Goal: Transaction & Acquisition: Purchase product/service

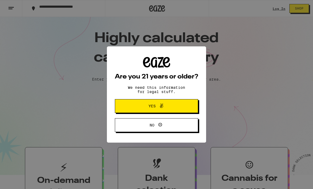
click at [162, 105] on icon at bounding box center [161, 106] width 6 height 6
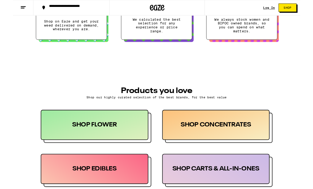
scroll to position [202, 0]
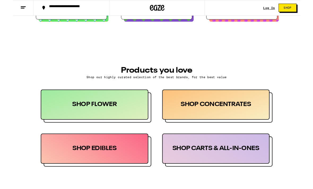
click at [118, 108] on div "SHOP FLOWER" at bounding box center [88, 114] width 117 height 33
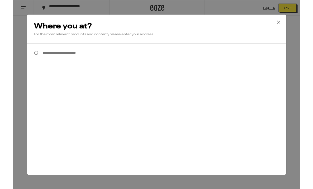
click at [142, 58] on input "**********" at bounding box center [156, 58] width 282 height 20
click at [237, 189] on div "**********" at bounding box center [156, 103] width 313 height 206
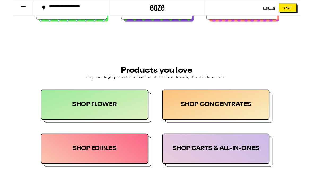
click at [56, 109] on div "SHOP FLOWER" at bounding box center [88, 114] width 117 height 33
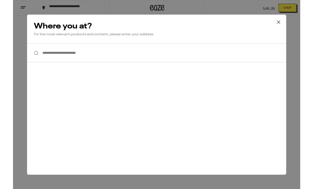
click at [51, 68] on input "**********" at bounding box center [156, 58] width 282 height 20
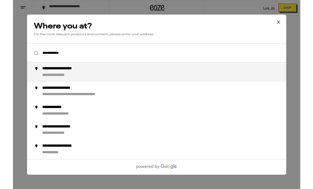
click at [122, 76] on div "**********" at bounding box center [167, 78] width 271 height 13
type input "**********"
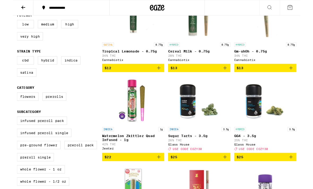
scroll to position [87, 0]
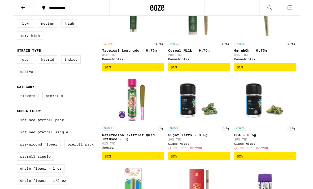
click at [12, 109] on label "Flowers" at bounding box center [16, 104] width 24 height 9
click at [6, 101] on input "Flowers" at bounding box center [5, 101] width 0 height 0
checkbox input "true"
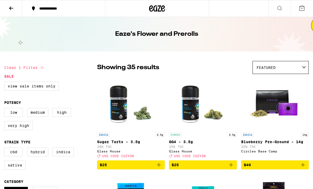
click at [280, 71] on div "Featured" at bounding box center [281, 67] width 56 height 12
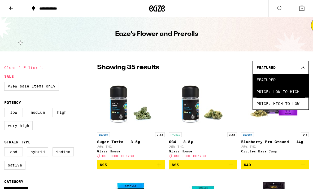
click at [269, 97] on span "Price: Low to High" at bounding box center [281, 92] width 48 height 12
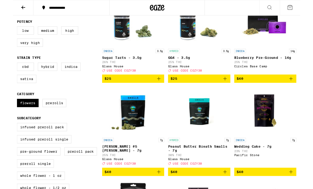
scroll to position [87, 0]
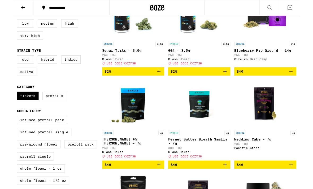
click at [160, 81] on icon "Add to bag" at bounding box center [159, 78] width 6 height 6
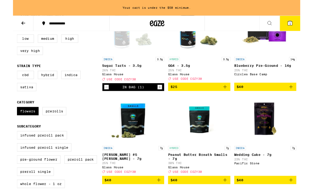
click at [101, 98] on icon "Decrement" at bounding box center [102, 95] width 5 height 6
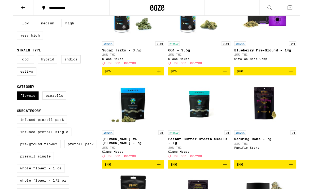
click at [232, 81] on icon "Add to bag" at bounding box center [231, 78] width 6 height 6
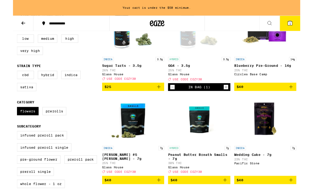
click at [173, 98] on icon "Decrement" at bounding box center [173, 95] width 5 height 6
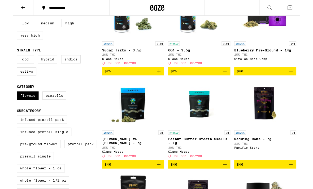
click at [305, 80] on icon "Add to bag" at bounding box center [303, 78] width 6 height 6
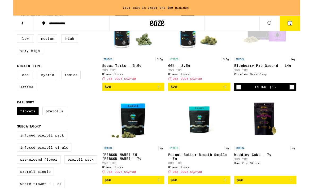
click at [246, 98] on icon "Decrement" at bounding box center [246, 95] width 5 height 6
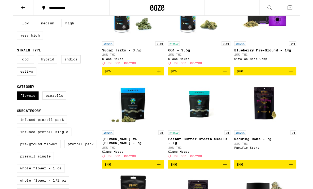
click at [156, 183] on icon "Add to bag" at bounding box center [159, 179] width 6 height 6
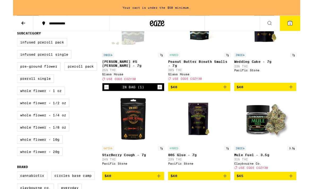
scroll to position [191, 0]
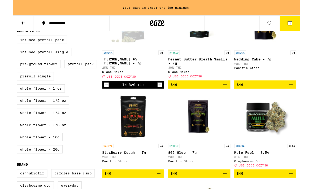
click at [101, 96] on icon "Decrement" at bounding box center [102, 92] width 5 height 6
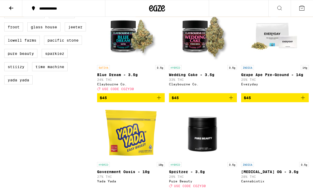
scroll to position [362, 0]
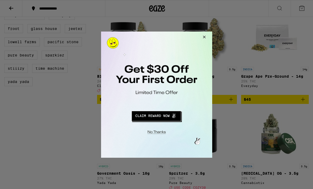
click at [153, 117] on button "Redirect to URL" at bounding box center [156, 115] width 92 height 13
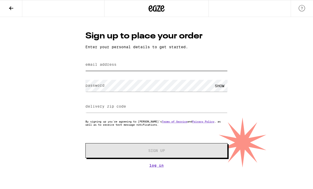
click at [160, 67] on input "email address" at bounding box center [156, 65] width 142 height 12
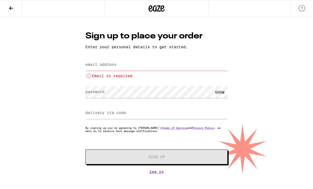
click at [12, 8] on icon at bounding box center [11, 8] width 4 height 4
